Goal: Find specific page/section: Find specific page/section

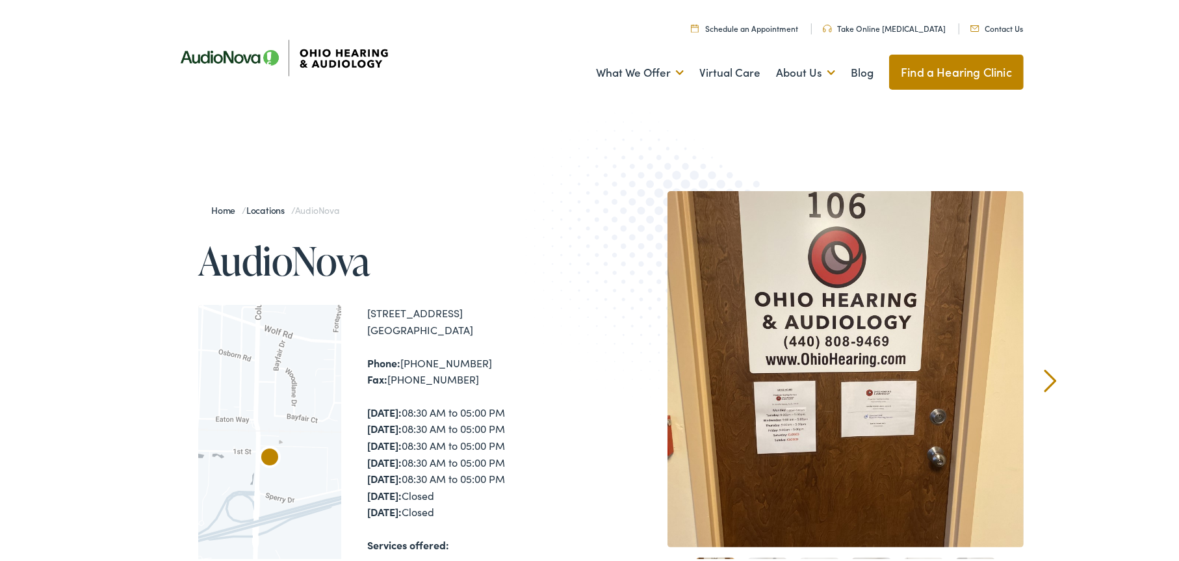
click at [973, 65] on link "Find a Hearing Clinic" at bounding box center [956, 69] width 135 height 35
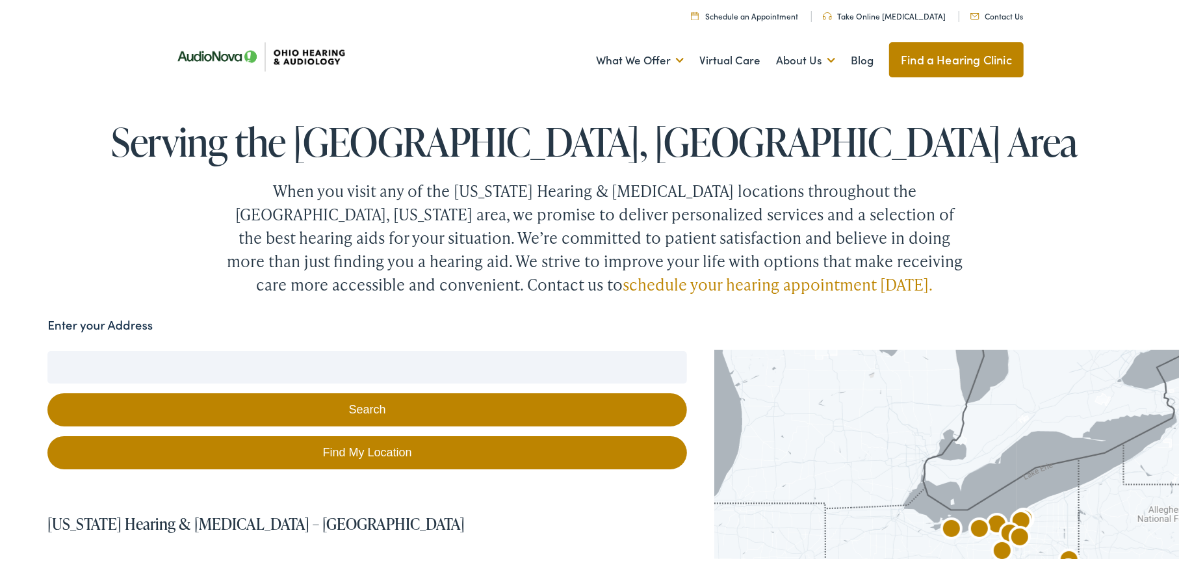
click at [363, 364] on input "Enter your Address" at bounding box center [367, 365] width 640 height 33
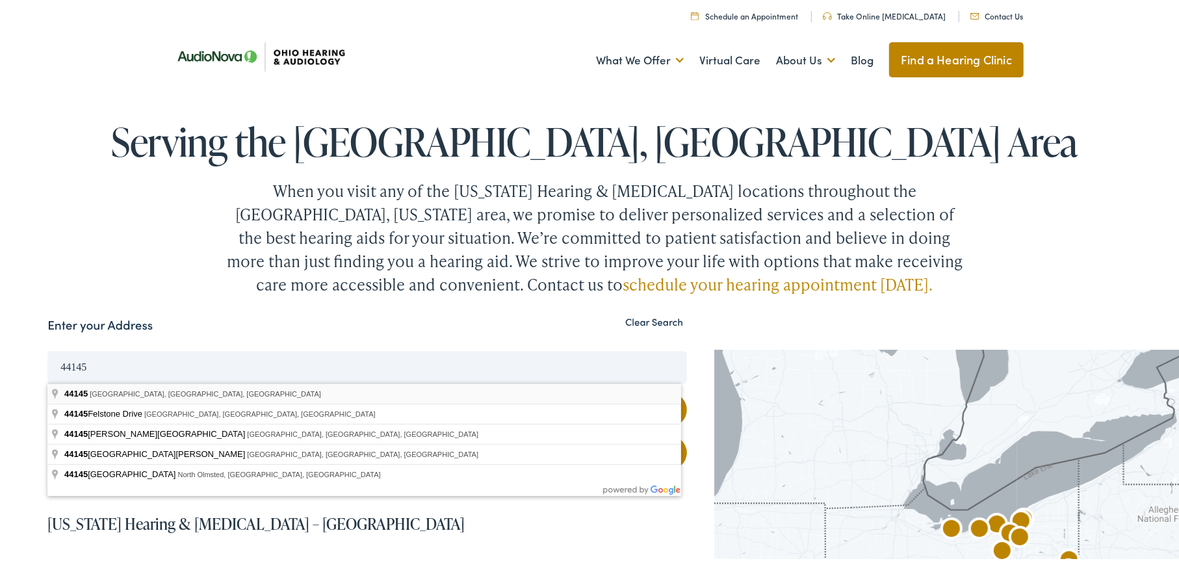
type input "[GEOGRAPHIC_DATA], [GEOGRAPHIC_DATA]"
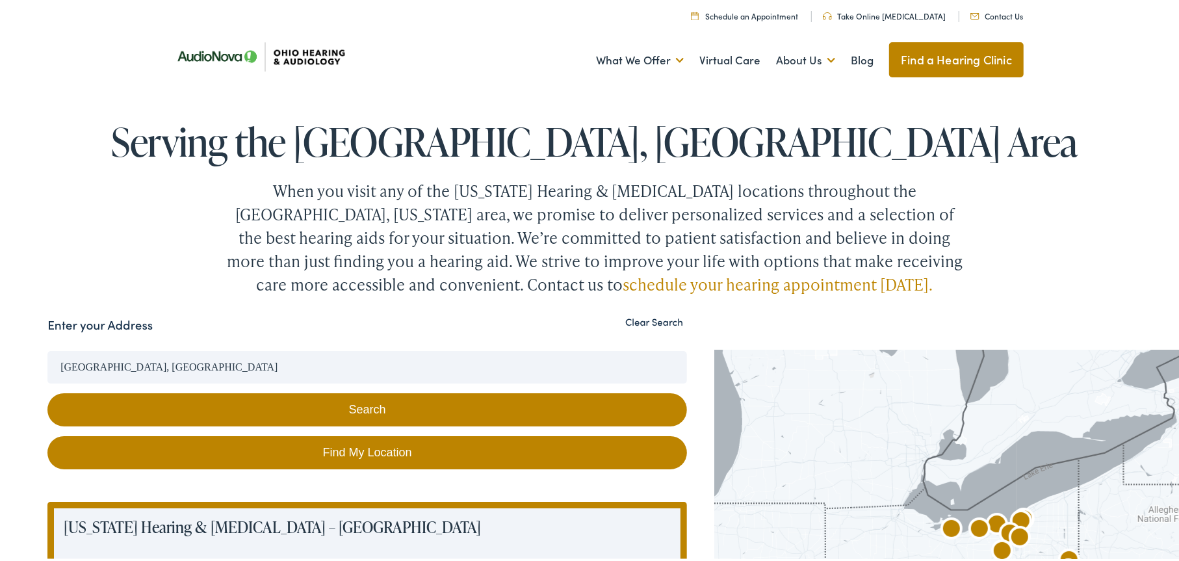
click at [313, 408] on button "Search" at bounding box center [367, 407] width 640 height 33
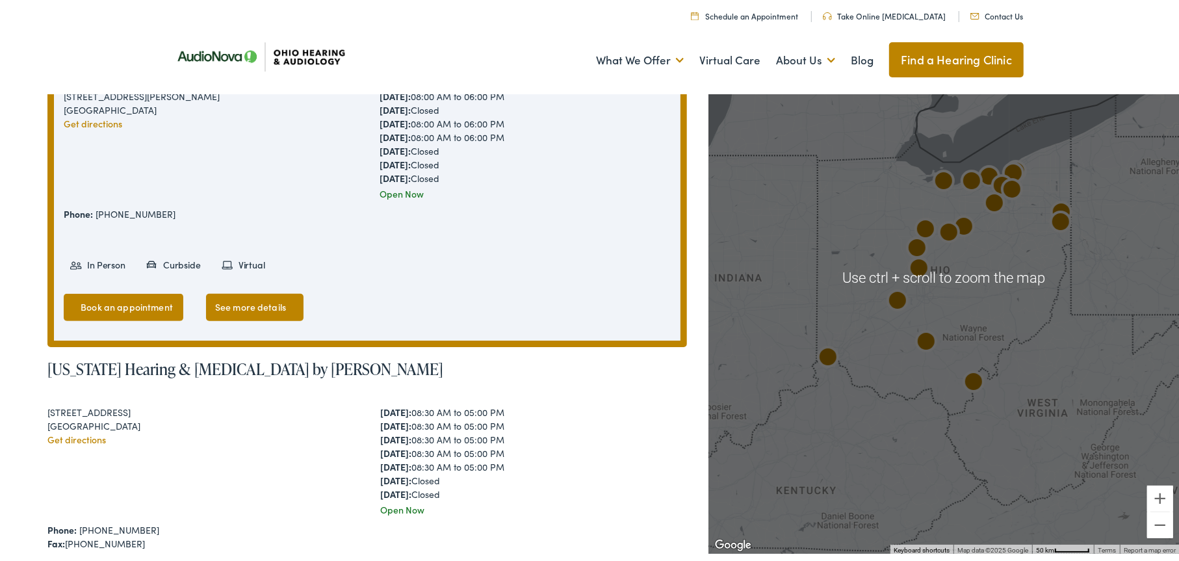
scroll to position [390, 0]
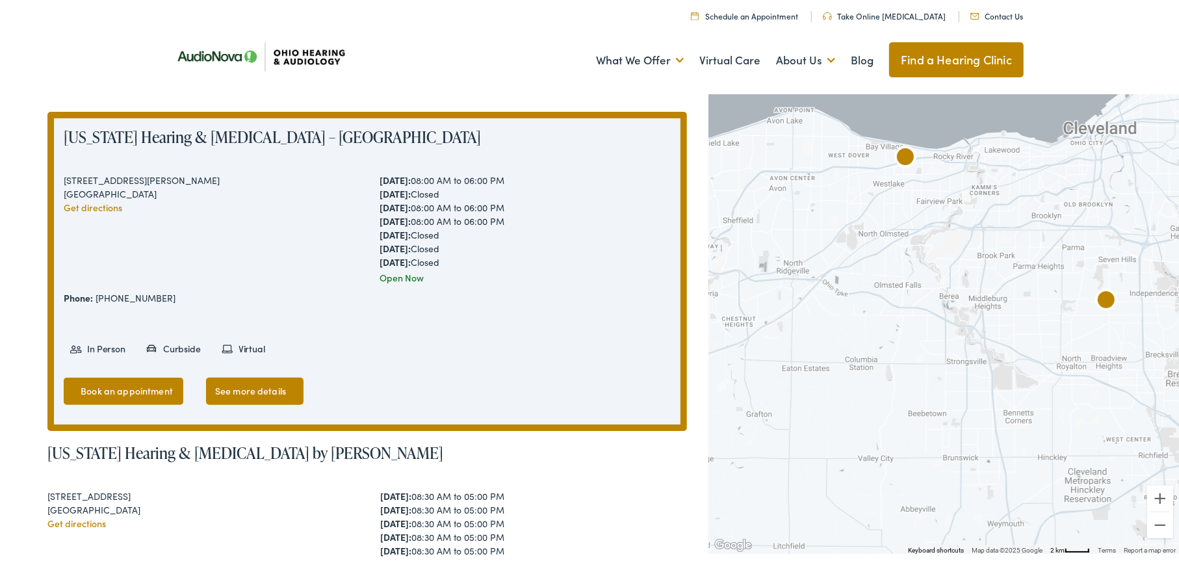
click at [904, 155] on img "AudioNova" at bounding box center [905, 155] width 31 height 31
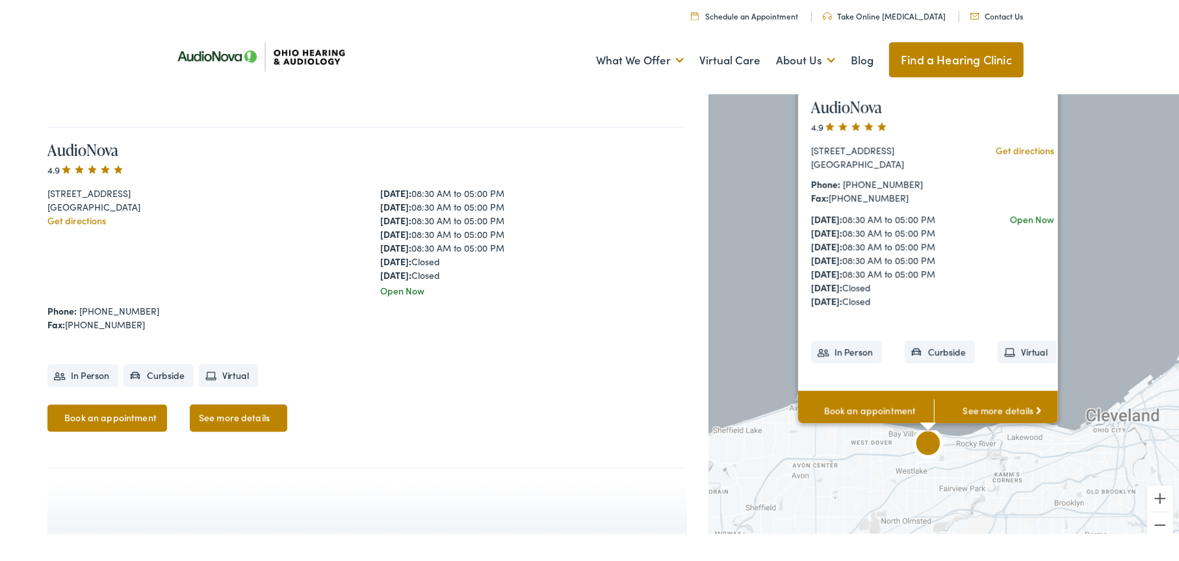
scroll to position [6825, 0]
drag, startPoint x: 129, startPoint y: 194, endPoint x: 51, endPoint y: 134, distance: 98.7
click at [51, 134] on div "AudioNova 4.9 [STREET_ADDRESS] Get directions [DATE]: 08:30 AM to 05:00 PM [DAT…" at bounding box center [367, 294] width 640 height 341
copy div "AudioNova 4.9 [STREET_ADDRESS]"
